Goal: Information Seeking & Learning: Find specific page/section

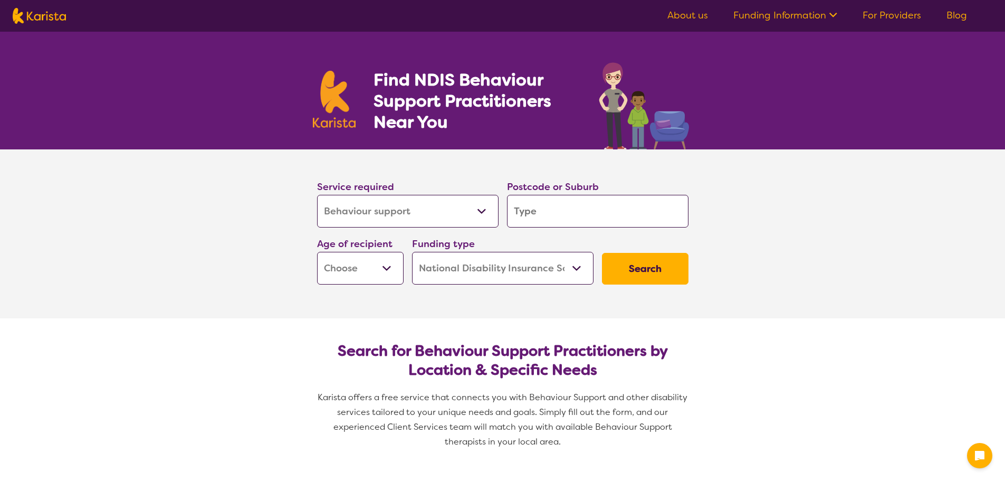
select select "Behaviour support"
select select "NDIS"
select select "Behaviour support"
select select "NDIS"
click at [468, 209] on select "Allied Health Assistant Assessment ([MEDICAL_DATA] or [MEDICAL_DATA]) Behaviour…" at bounding box center [408, 211] width 182 height 33
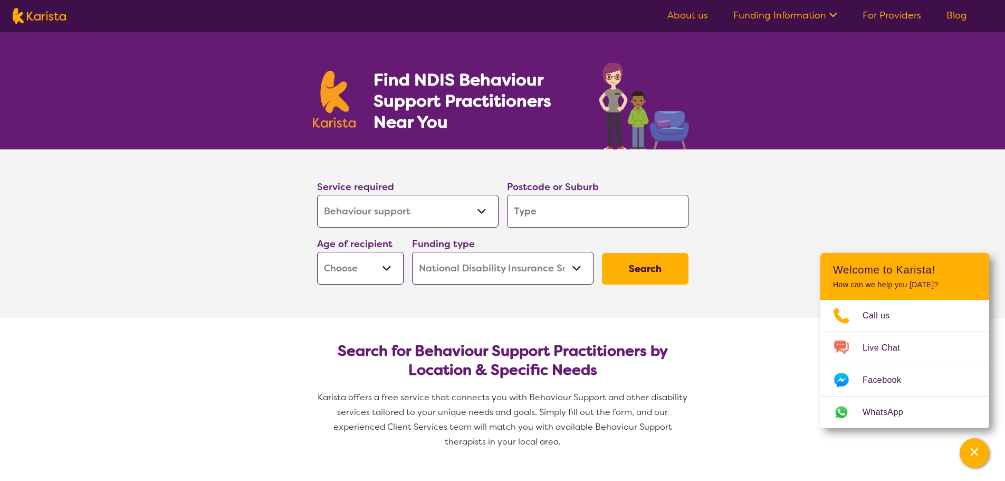
click at [468, 209] on select "Allied Health Assistant Assessment ([MEDICAL_DATA] or [MEDICAL_DATA]) Behaviour…" at bounding box center [408, 211] width 182 height 33
click at [554, 208] on input "search" at bounding box center [598, 211] width 182 height 33
type input "4"
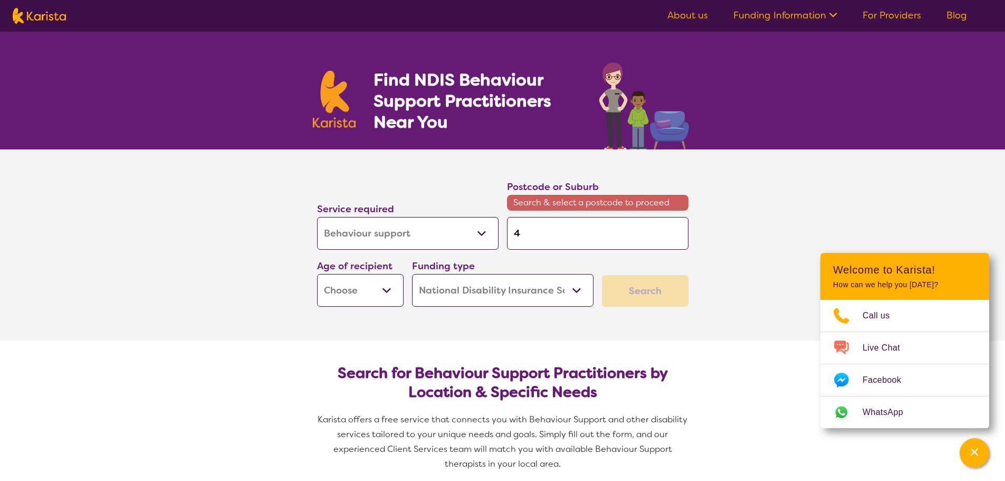
type input "41"
type input "410"
type input "4109"
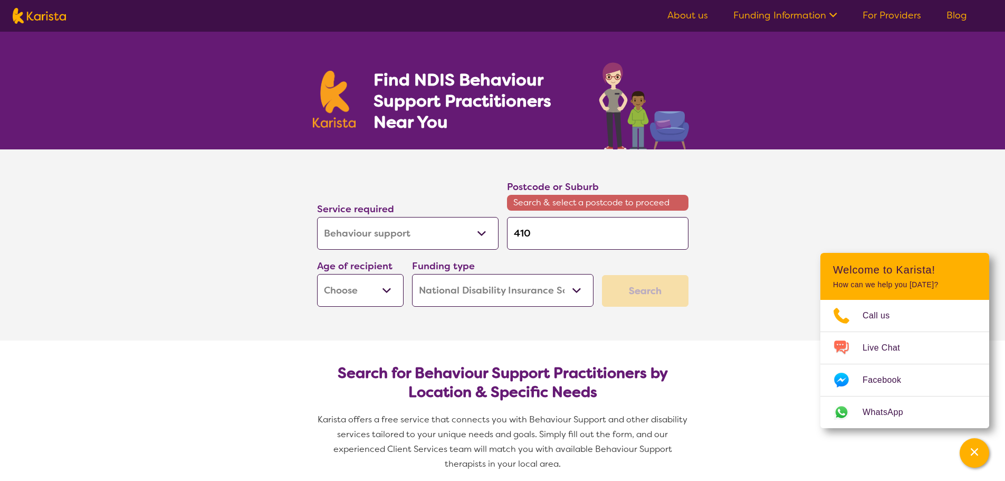
type input "4109"
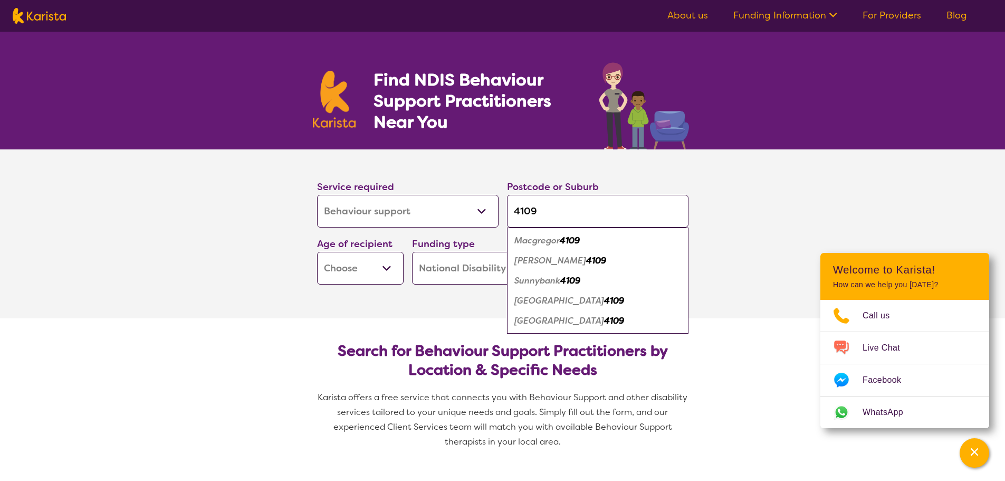
drag, startPoint x: 559, startPoint y: 210, endPoint x: 421, endPoint y: 210, distance: 137.8
click at [421, 210] on div "Service required Allied Health Assistant Assessment ([MEDICAL_DATA] or [MEDICAL…" at bounding box center [503, 232] width 380 height 114
type input "4"
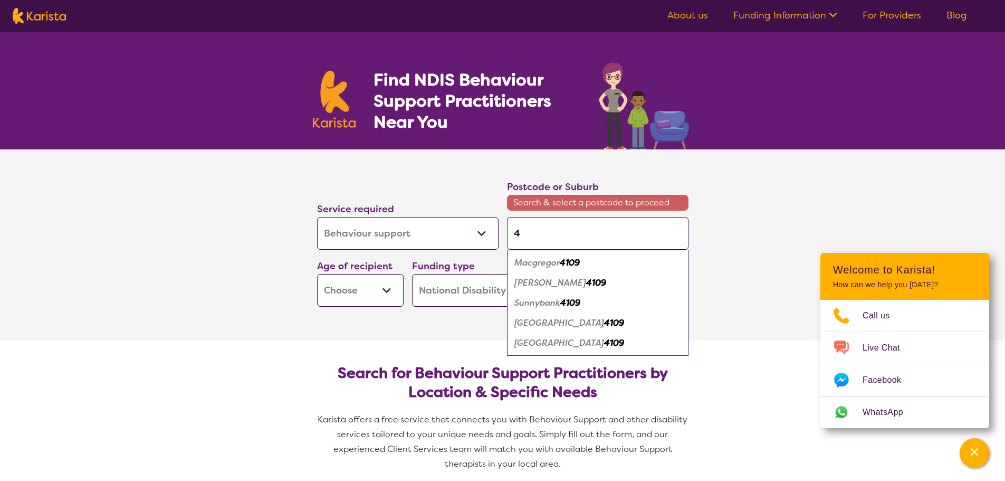
type input "40"
type input "406"
type input "4068"
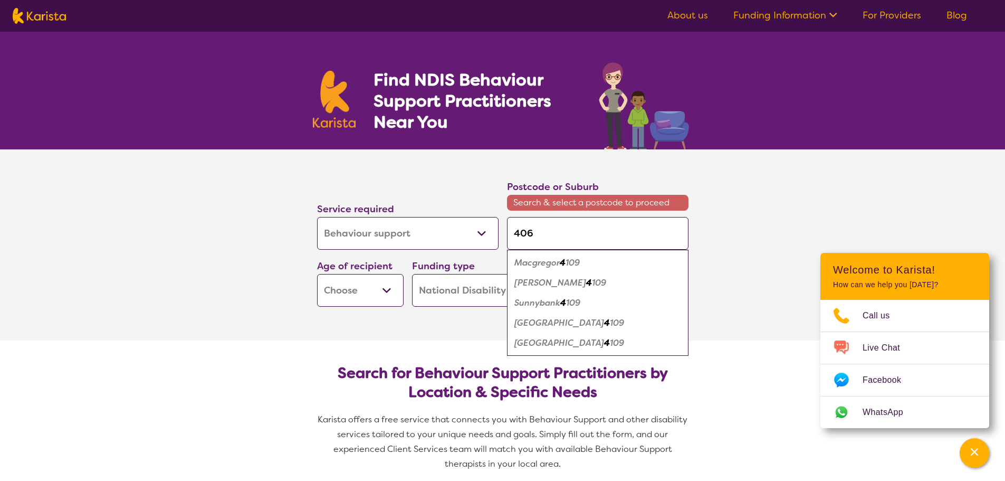
type input "4068"
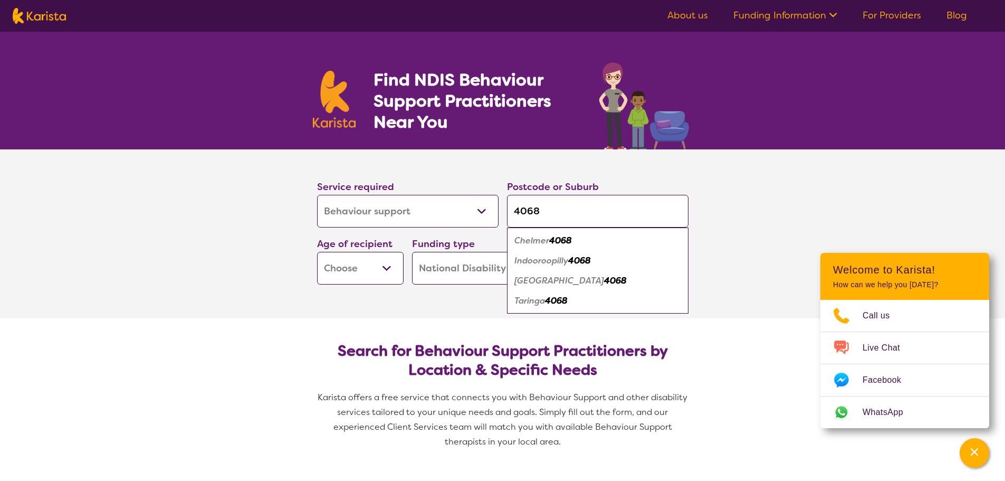
type input "4068"
click at [564, 263] on em "Indooroopilly" at bounding box center [542, 260] width 54 height 11
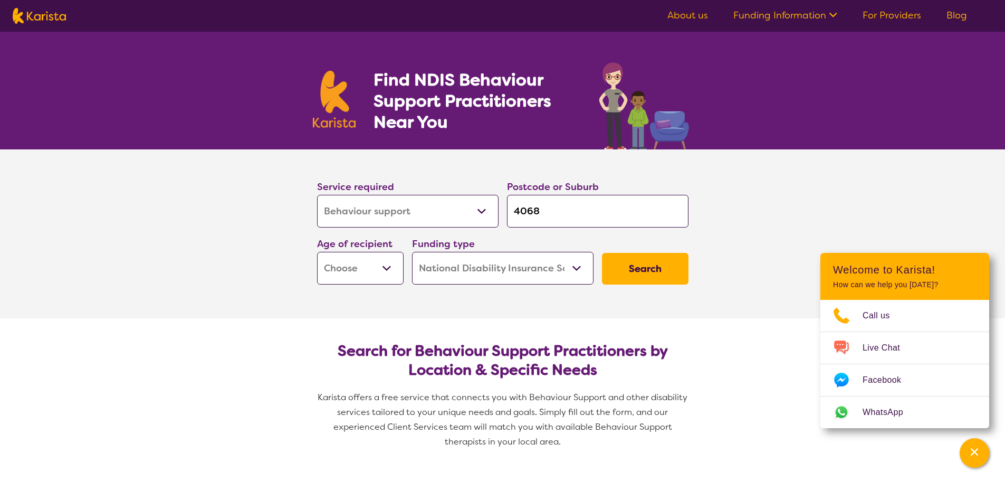
click at [381, 270] on select "Early Childhood - 0 to 9 Child - 10 to 11 Adolescent - 12 to 17 Adult - 18 to 6…" at bounding box center [360, 268] width 87 height 33
select select "AS"
click at [317, 252] on select "Early Childhood - 0 to 9 Child - 10 to 11 Adolescent - 12 to 17 Adult - 18 to 6…" at bounding box center [360, 268] width 87 height 33
select select "AS"
click at [526, 270] on select "Home Care Package (HCP) National Disability Insurance Scheme (NDIS) I don't know" at bounding box center [503, 268] width 182 height 33
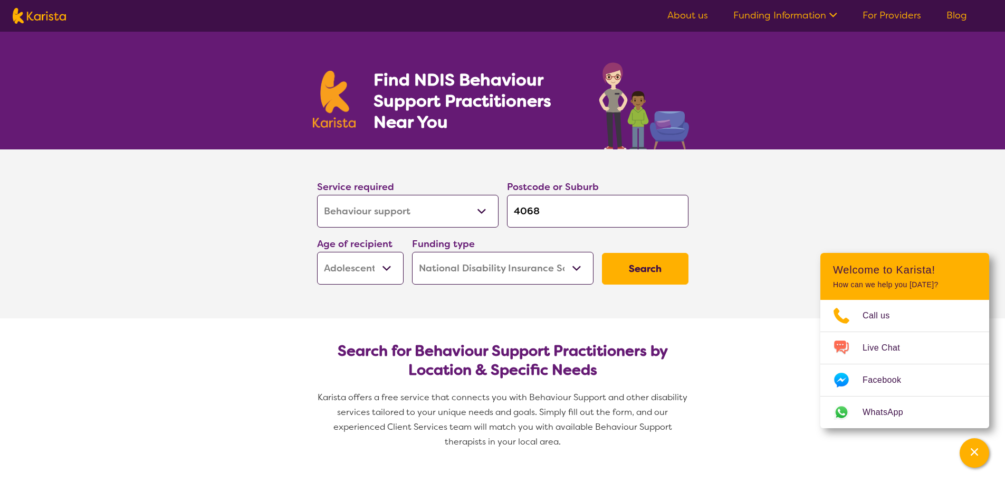
drag, startPoint x: 261, startPoint y: 315, endPoint x: 249, endPoint y: 309, distance: 13.5
click at [254, 315] on section "Service required Allied Health Assistant Assessment ([MEDICAL_DATA] or [MEDICAL…" at bounding box center [502, 233] width 1005 height 169
